Goal: Transaction & Acquisition: Purchase product/service

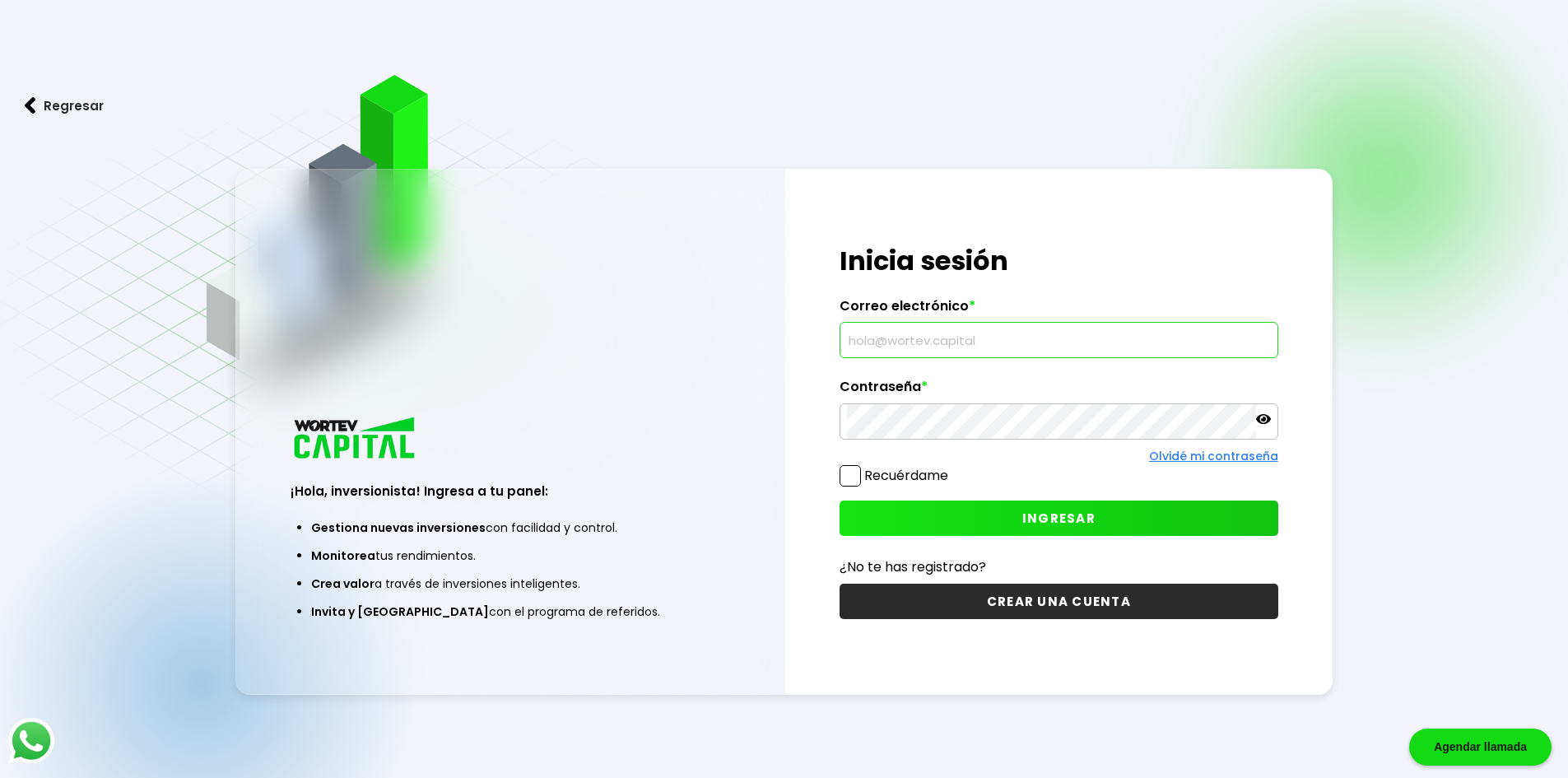
click at [1159, 345] on input "text" at bounding box center [1059, 340] width 424 height 35
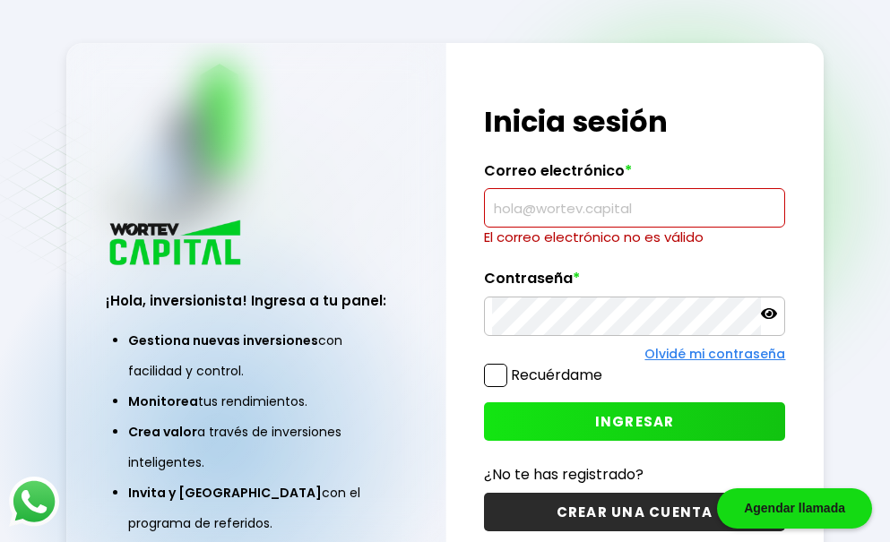
click at [587, 204] on input "text" at bounding box center [635, 208] width 286 height 38
click at [691, 212] on input "[PERSON_NAME].pena.[PERSON_NAME]" at bounding box center [635, 208] width 286 height 38
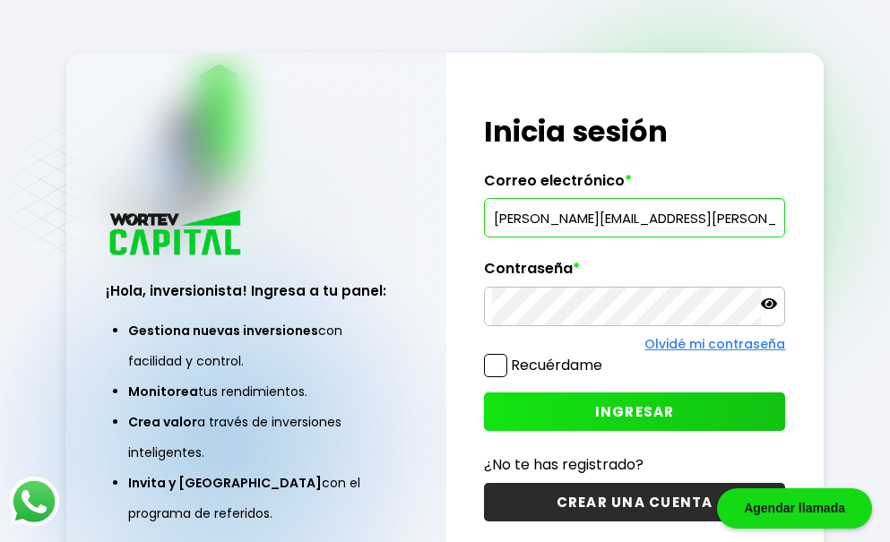
type input "[PERSON_NAME][EMAIL_ADDRESS][PERSON_NAME][DOMAIN_NAME]"
click at [505, 361] on span at bounding box center [495, 365] width 23 height 23
click at [606, 357] on input "Recuérdame" at bounding box center [606, 357] width 0 height 0
click at [500, 367] on span at bounding box center [495, 365] width 23 height 23
click at [606, 357] on input "Recuérdame" at bounding box center [606, 357] width 0 height 0
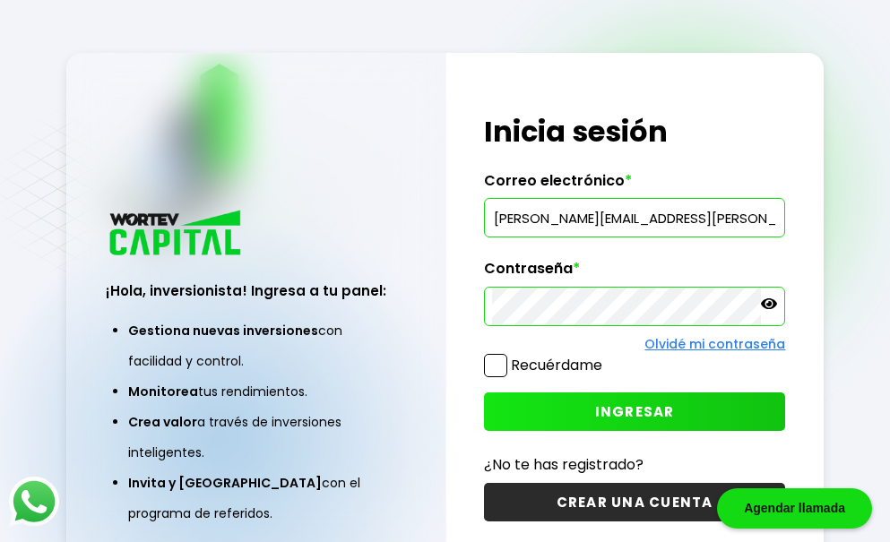
click at [640, 398] on button "INGRESAR" at bounding box center [635, 412] width 302 height 39
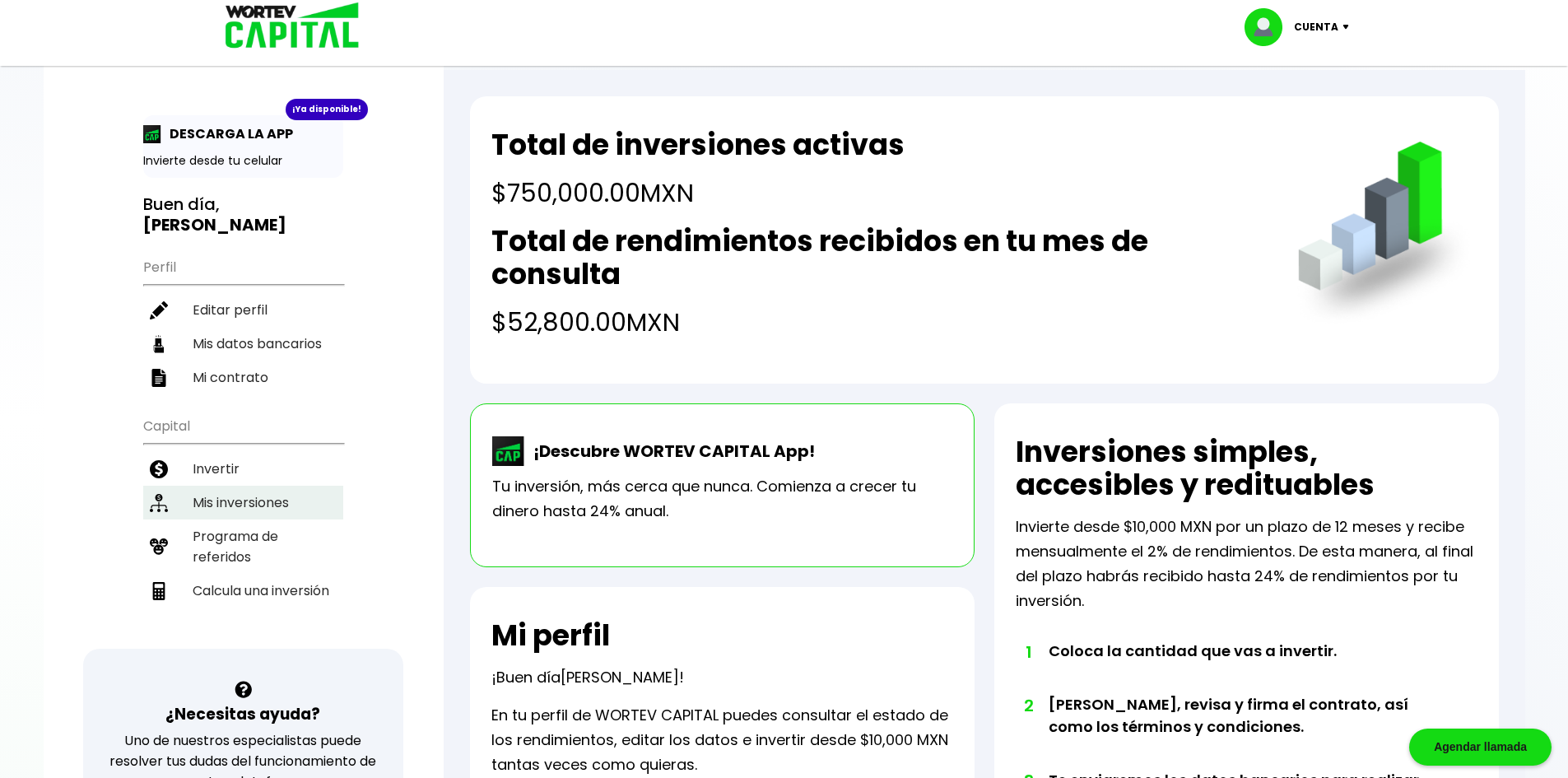
click at [324, 486] on li "Mis inversiones" at bounding box center [243, 502] width 200 height 34
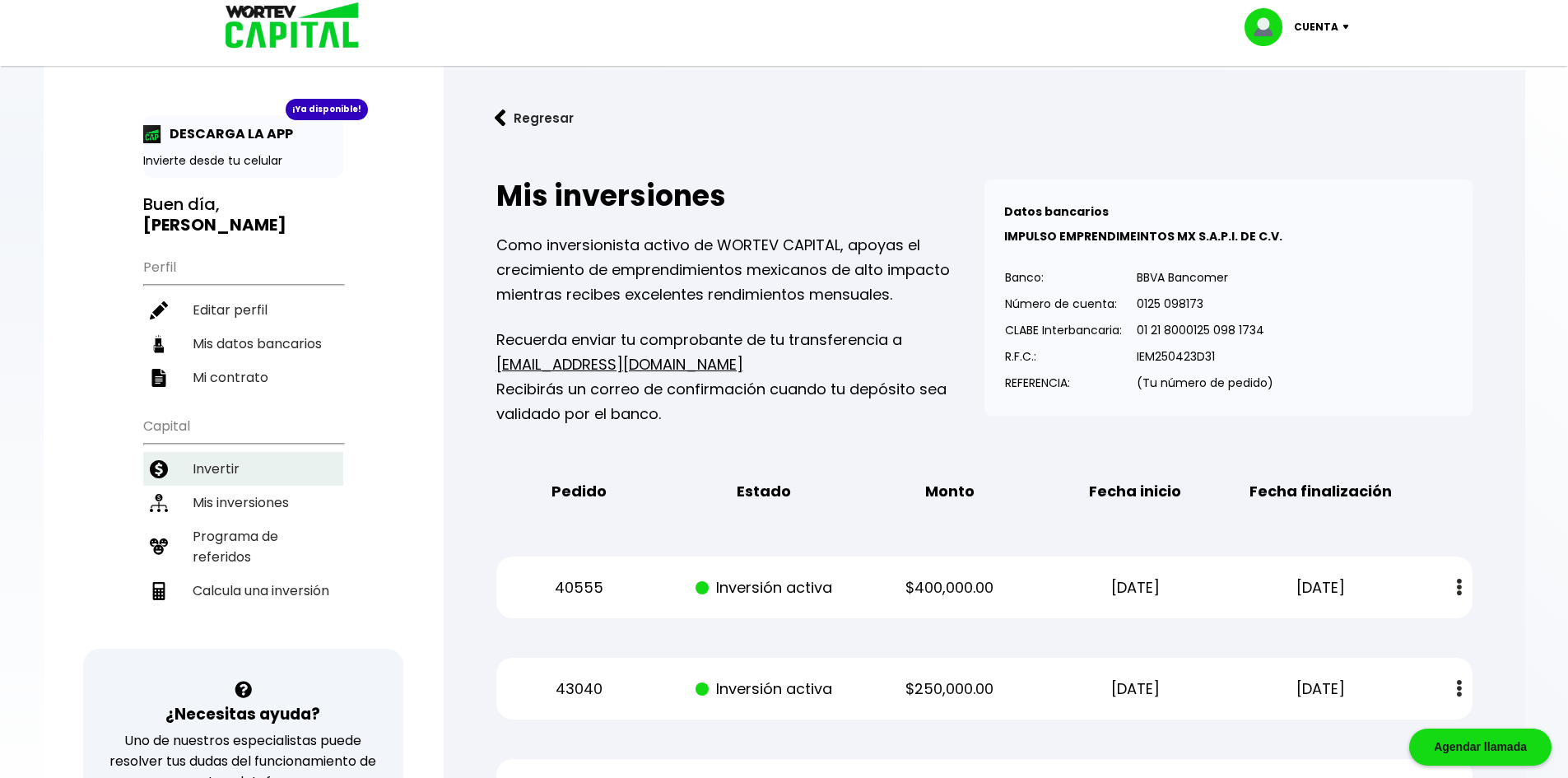
click at [250, 452] on li "Invertir" at bounding box center [243, 468] width 200 height 34
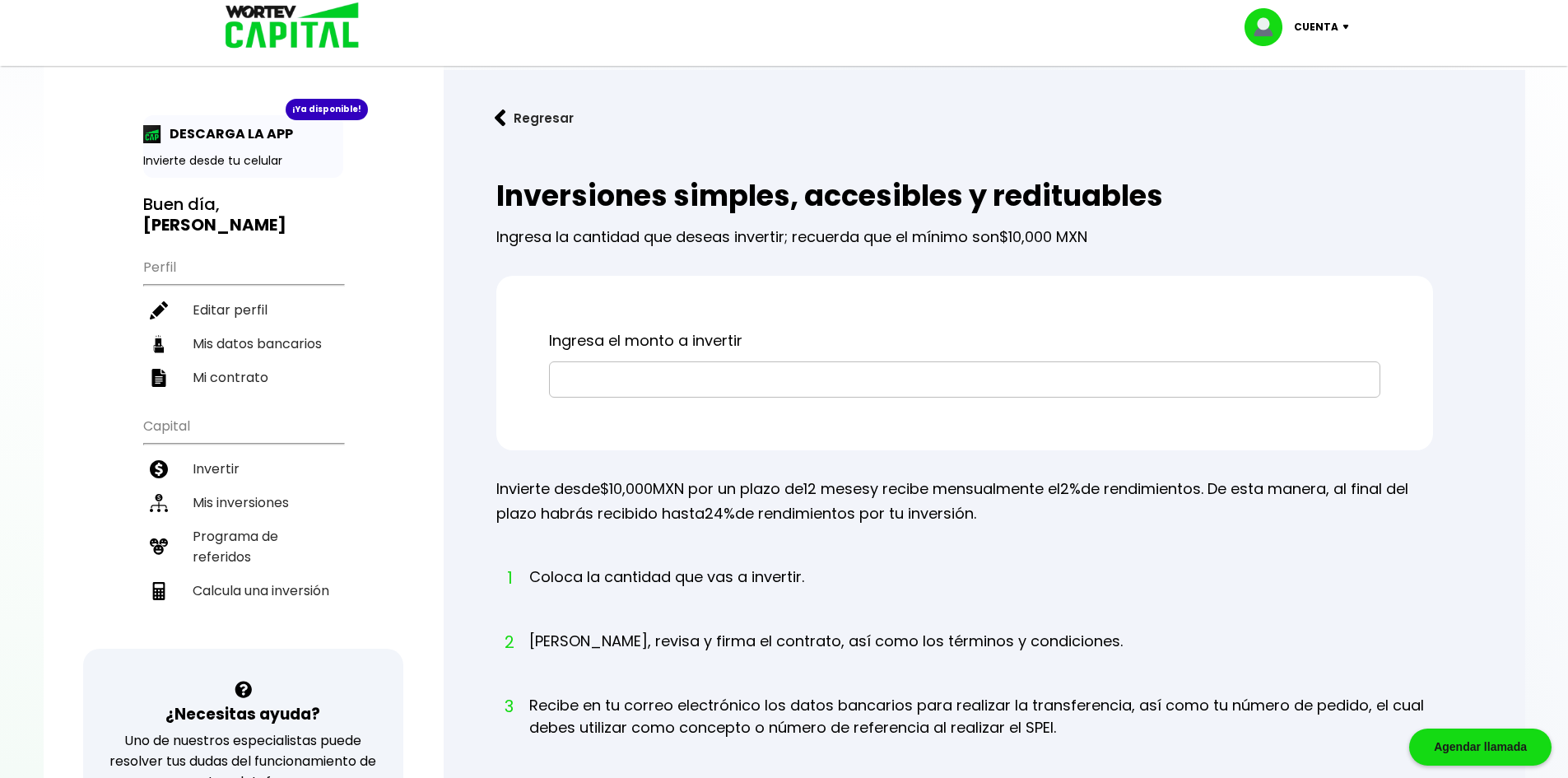
click at [742, 370] on input "text" at bounding box center [964, 380] width 816 height 35
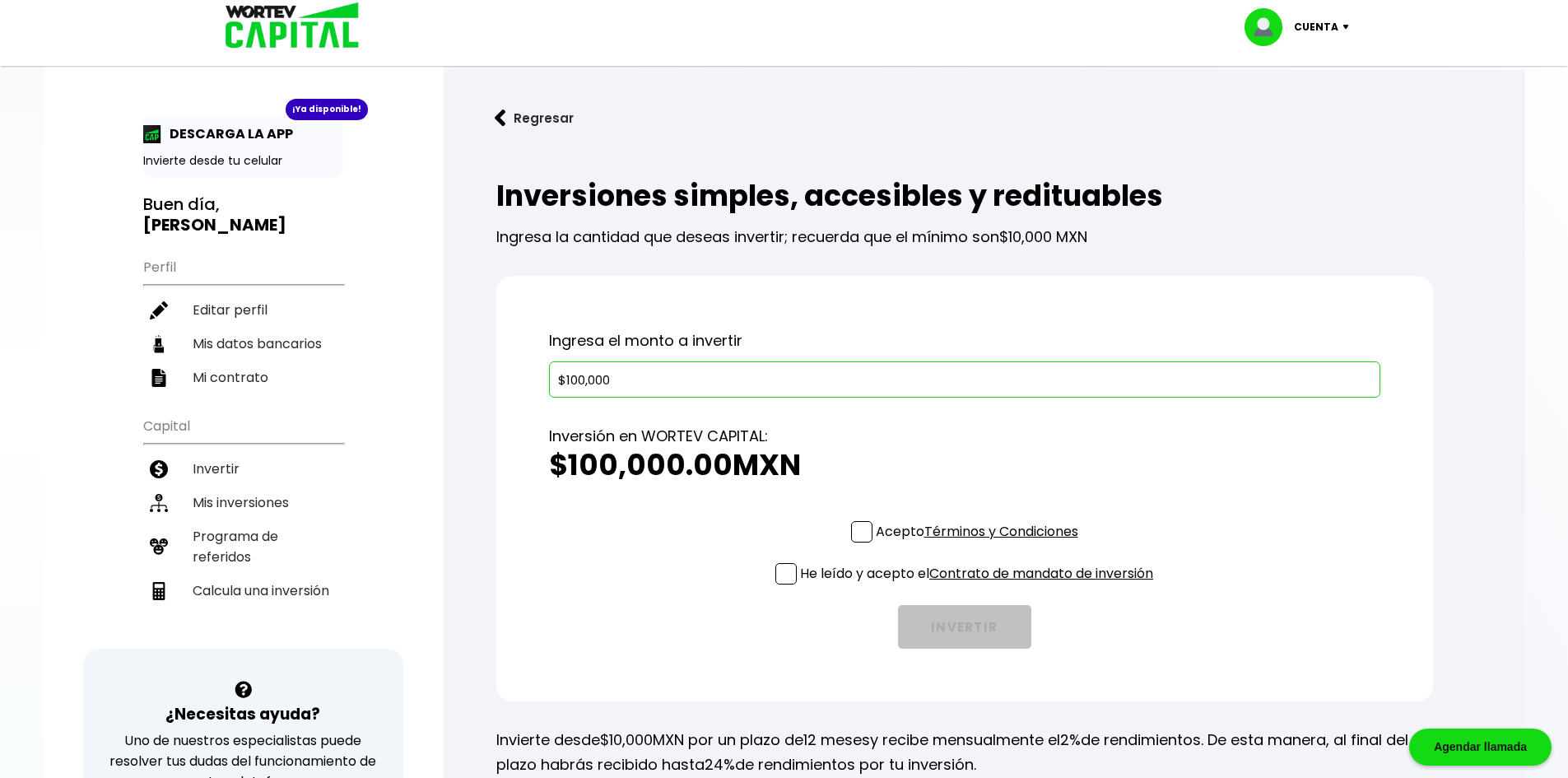
type input "$100,000"
click at [868, 535] on span at bounding box center [861, 532] width 21 height 21
click at [980, 545] on input "Acepto Términos y Condiciones" at bounding box center [980, 545] width 0 height 0
click at [782, 572] on span at bounding box center [786, 573] width 21 height 21
click at [980, 586] on input "He leído y acepto el Contrato de mandato de inversión" at bounding box center [980, 586] width 0 height 0
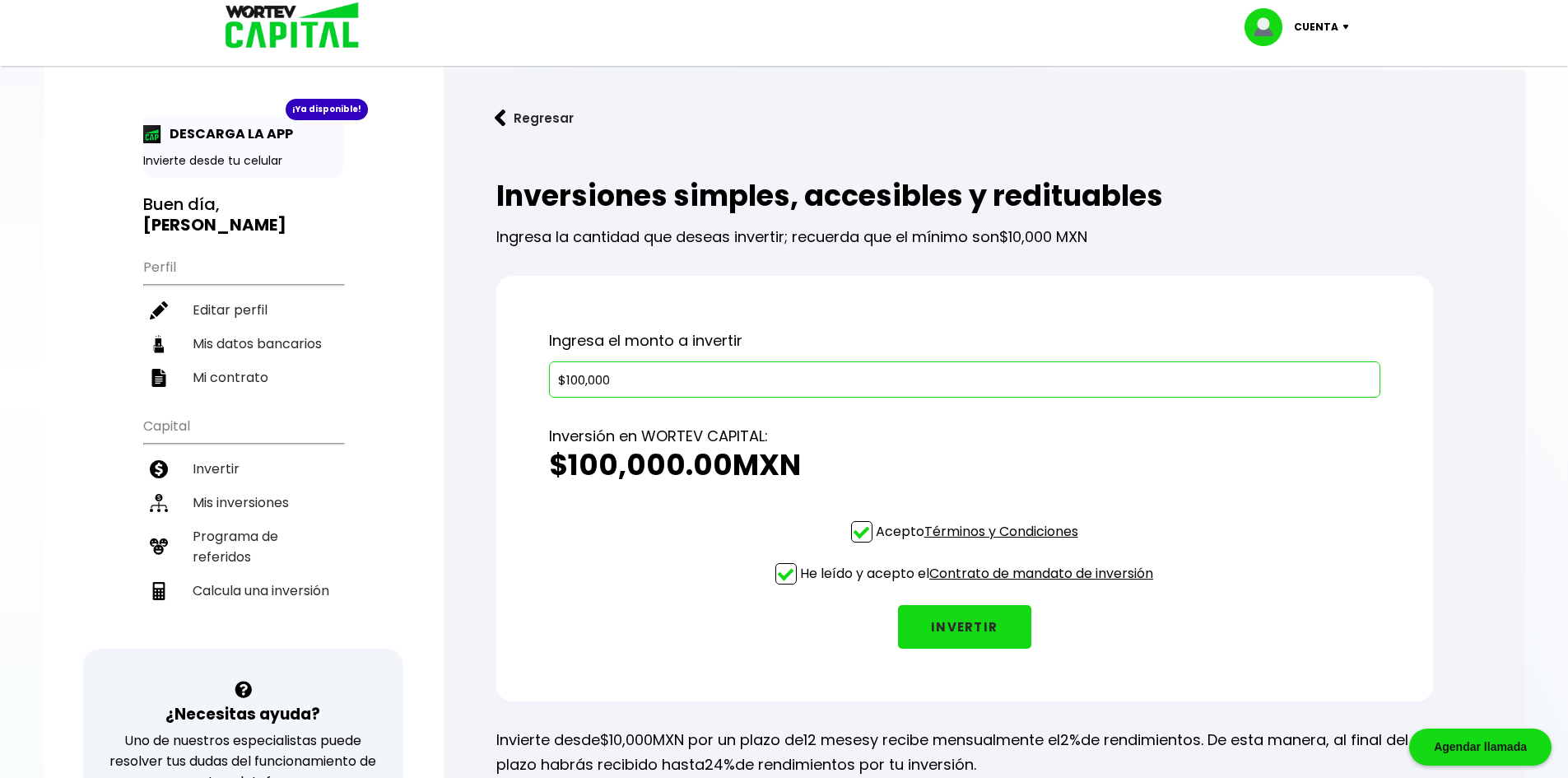
click at [951, 618] on button "INVERTIR" at bounding box center [964, 627] width 133 height 44
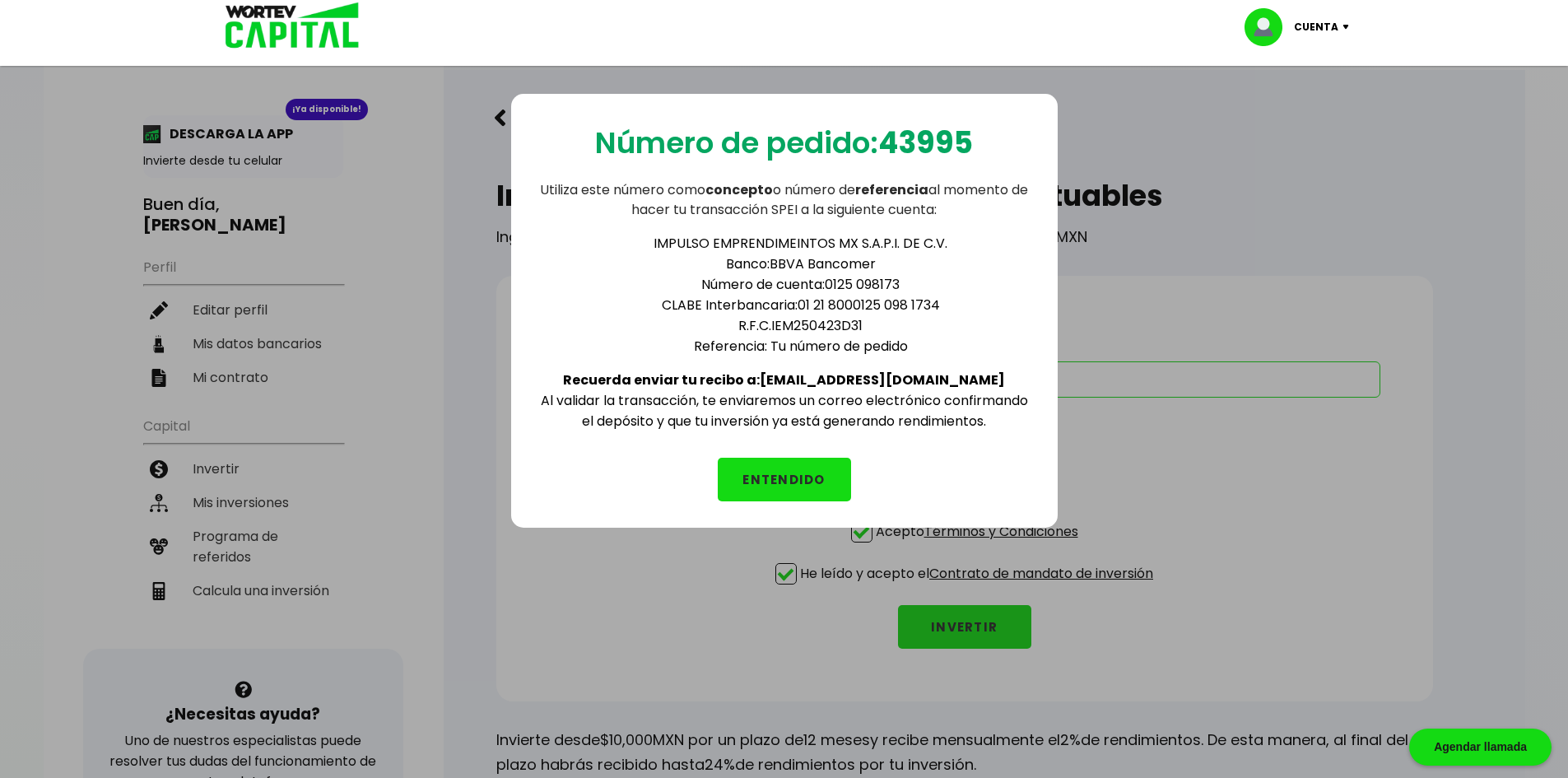
click at [815, 490] on button "ENTENDIDO" at bounding box center [784, 480] width 133 height 44
